Goal: Obtain resource: Download file/media

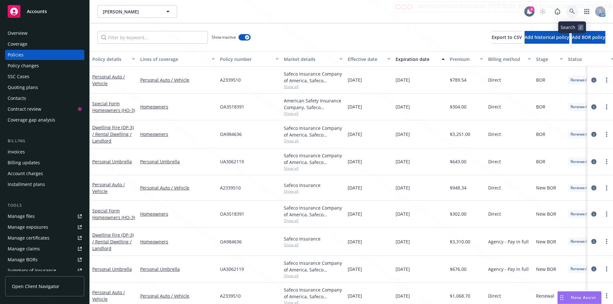
click at [572, 11] on icon at bounding box center [572, 12] width 6 height 6
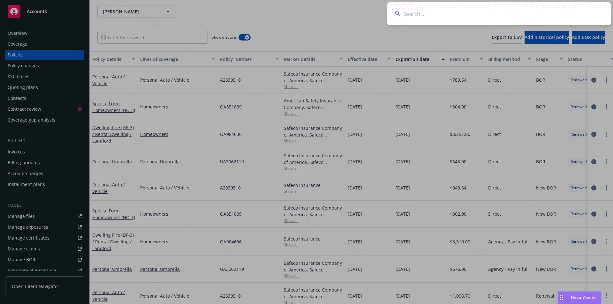
type input "P06667909"
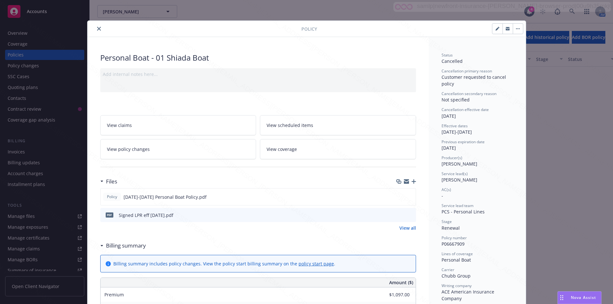
click at [97, 29] on icon "close" at bounding box center [99, 29] width 4 height 4
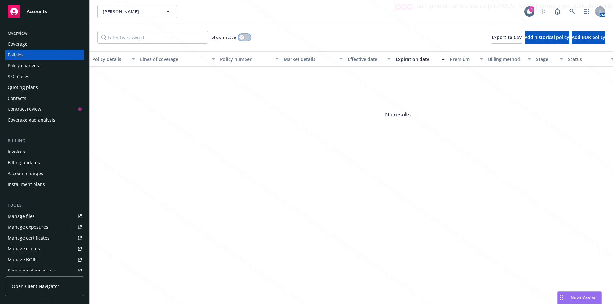
click at [243, 37] on icon "button" at bounding box center [241, 37] width 3 height 3
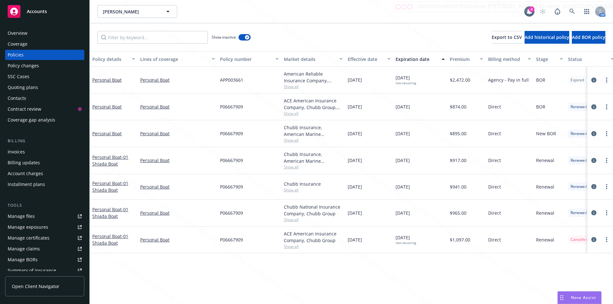
click at [21, 31] on div "Overview" at bounding box center [18, 33] width 20 height 10
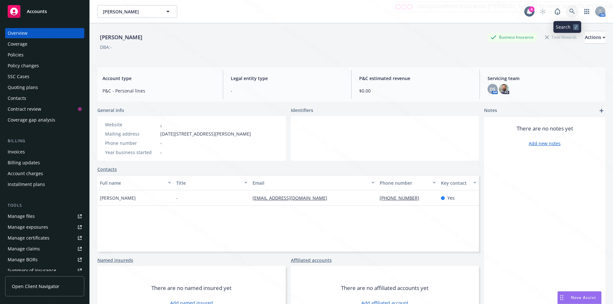
click at [569, 11] on icon at bounding box center [572, 12] width 6 height 6
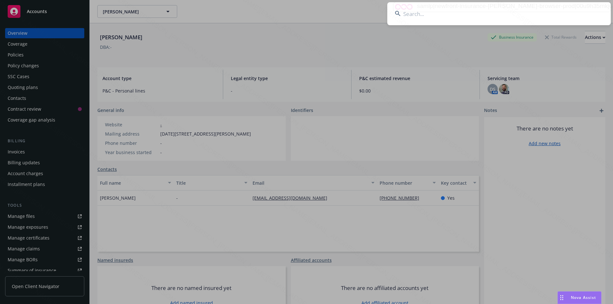
paste input "[PERSON_NAME]"
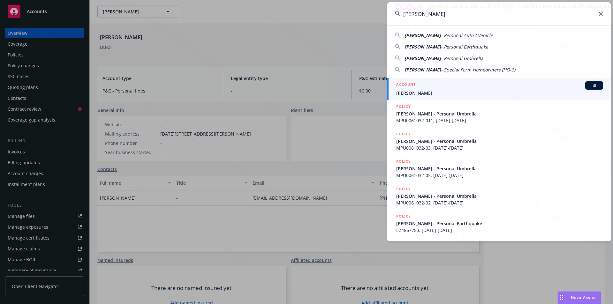
type input "[PERSON_NAME]"
click at [425, 92] on span "[PERSON_NAME]" at bounding box center [499, 93] width 207 height 7
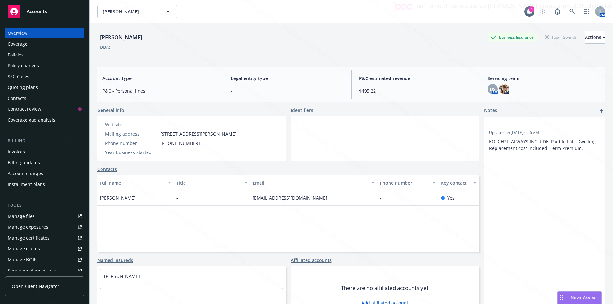
click at [18, 56] on div "Policies" at bounding box center [16, 55] width 16 height 10
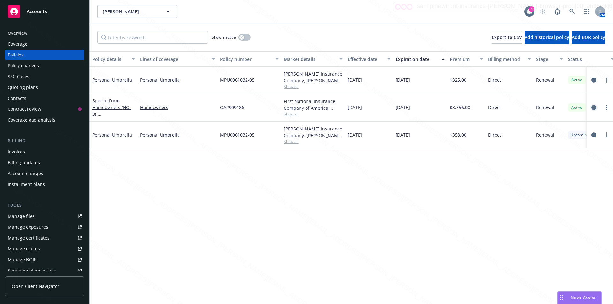
click at [592, 108] on icon "circleInformation" at bounding box center [593, 107] width 5 height 5
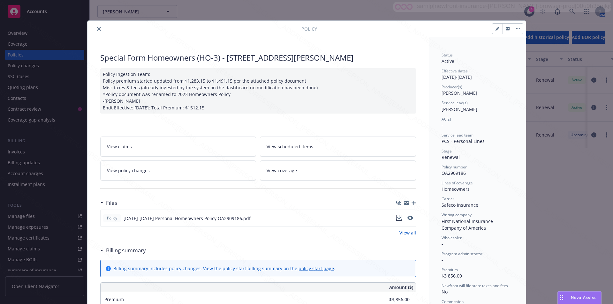
click at [397, 218] on icon "download file" at bounding box center [399, 217] width 4 height 4
click at [97, 28] on icon "close" at bounding box center [99, 29] width 4 height 4
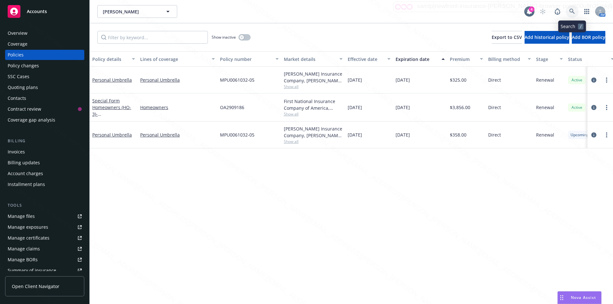
click at [570, 10] on icon at bounding box center [572, 12] width 6 height 6
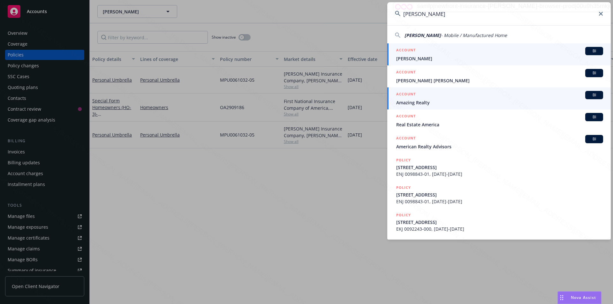
type input "[PERSON_NAME]"
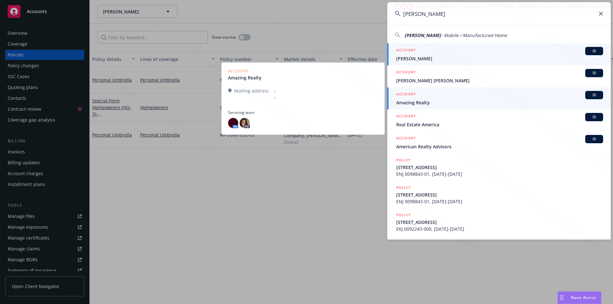
click at [410, 59] on span "[PERSON_NAME]" at bounding box center [499, 58] width 207 height 7
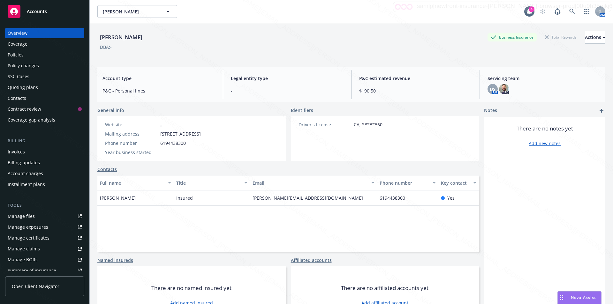
click at [23, 55] on div "Policies" at bounding box center [45, 55] width 74 height 10
